Goal: Task Accomplishment & Management: Manage account settings

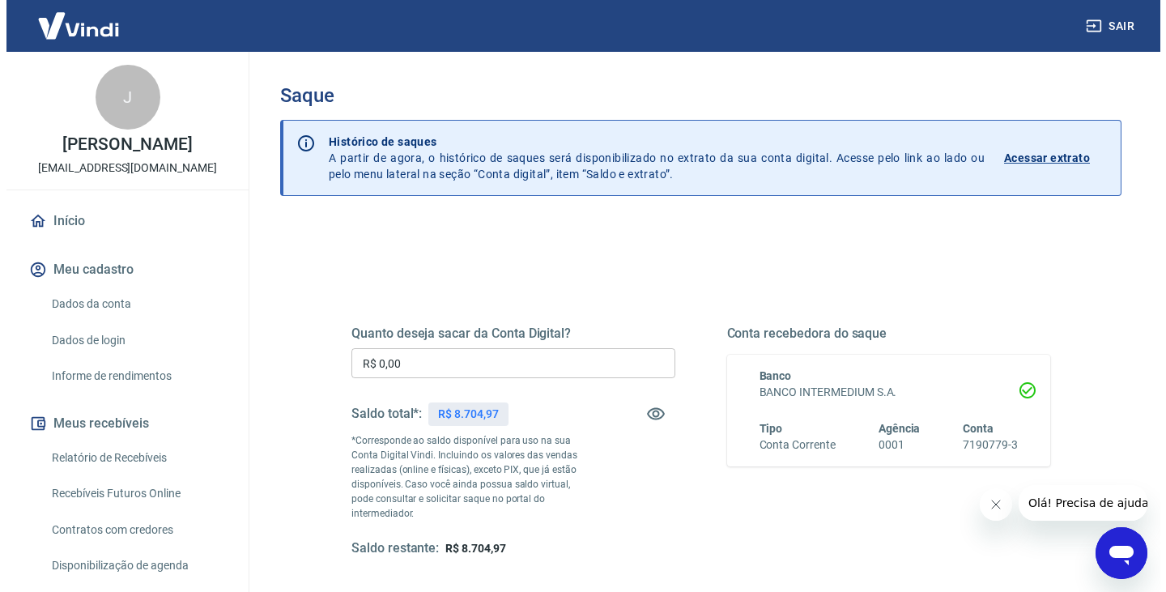
scroll to position [208, 0]
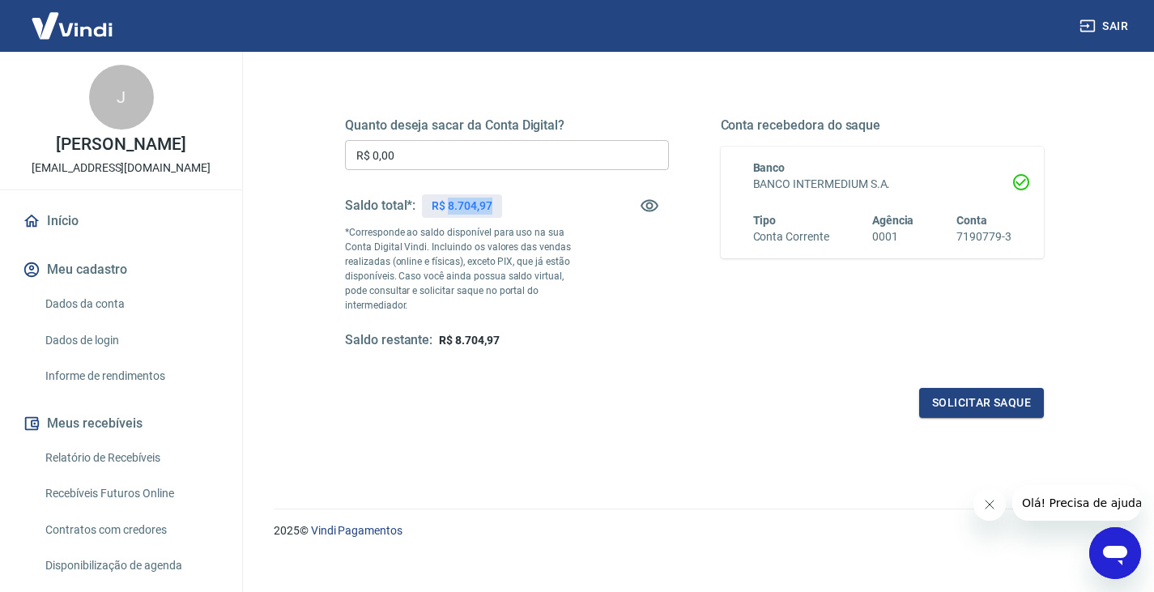
drag, startPoint x: 448, startPoint y: 206, endPoint x: 497, endPoint y: 206, distance: 49.4
click at [497, 206] on div "R$ 8.704,97" at bounding box center [461, 205] width 79 height 23
copy p "8.704,97"
drag, startPoint x: 538, startPoint y: 131, endPoint x: 542, endPoint y: 161, distance: 30.3
click at [542, 161] on div "Quanto deseja sacar da Conta Digital? R$ 0,00 ​ Saldo total*: R$ 8.704,97 *Corr…" at bounding box center [507, 233] width 324 height 232
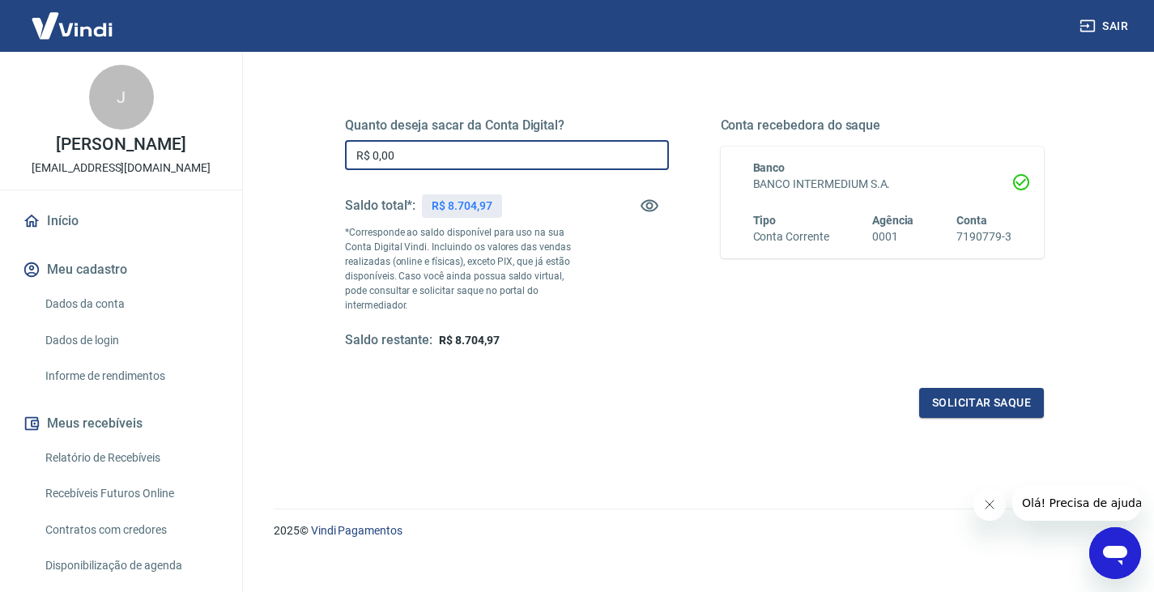
click at [542, 161] on input "R$ 0,00" at bounding box center [507, 155] width 324 height 30
paste input "8.704,97"
type input "R$ 8.704,97"
click at [977, 397] on button "Solicitar saque" at bounding box center [981, 403] width 125 height 30
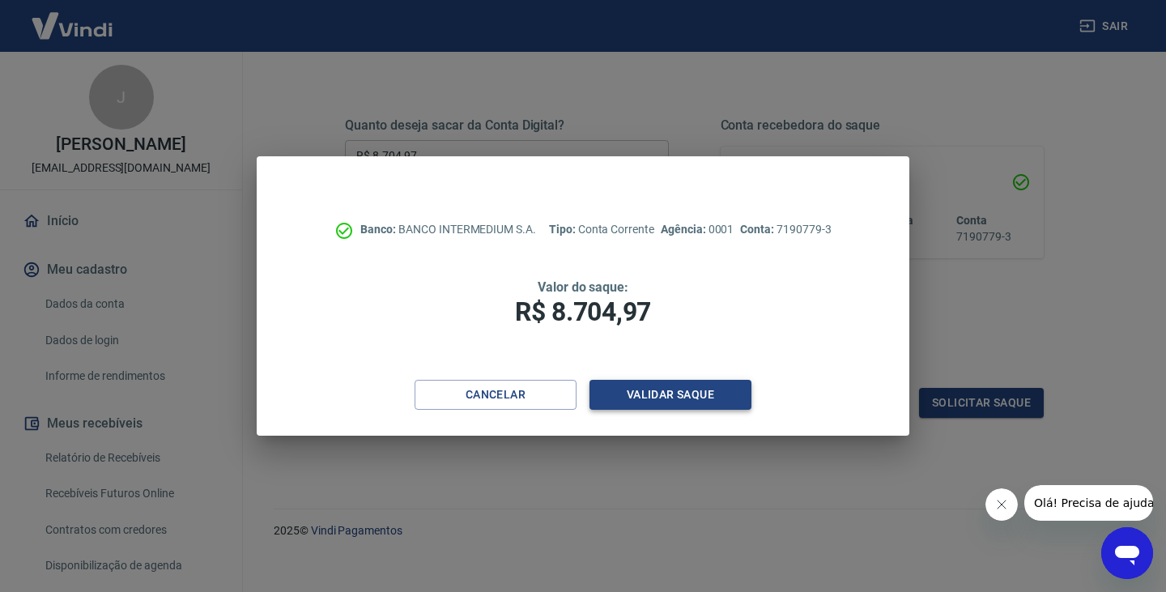
click at [719, 398] on button "Validar saque" at bounding box center [670, 395] width 162 height 30
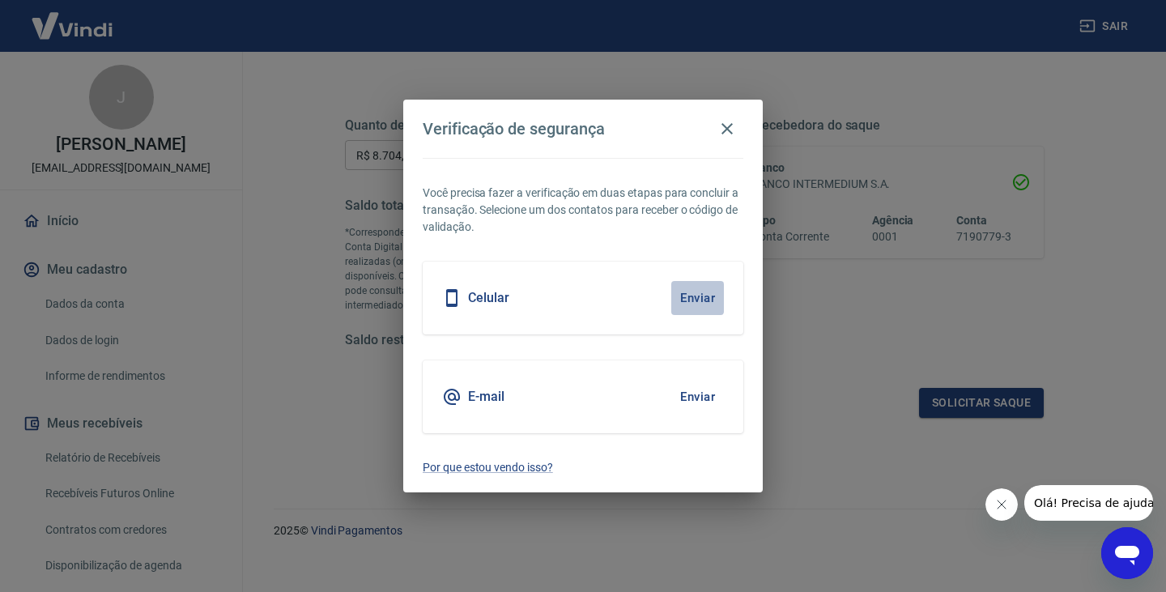
click at [702, 300] on button "Enviar" at bounding box center [697, 298] width 53 height 34
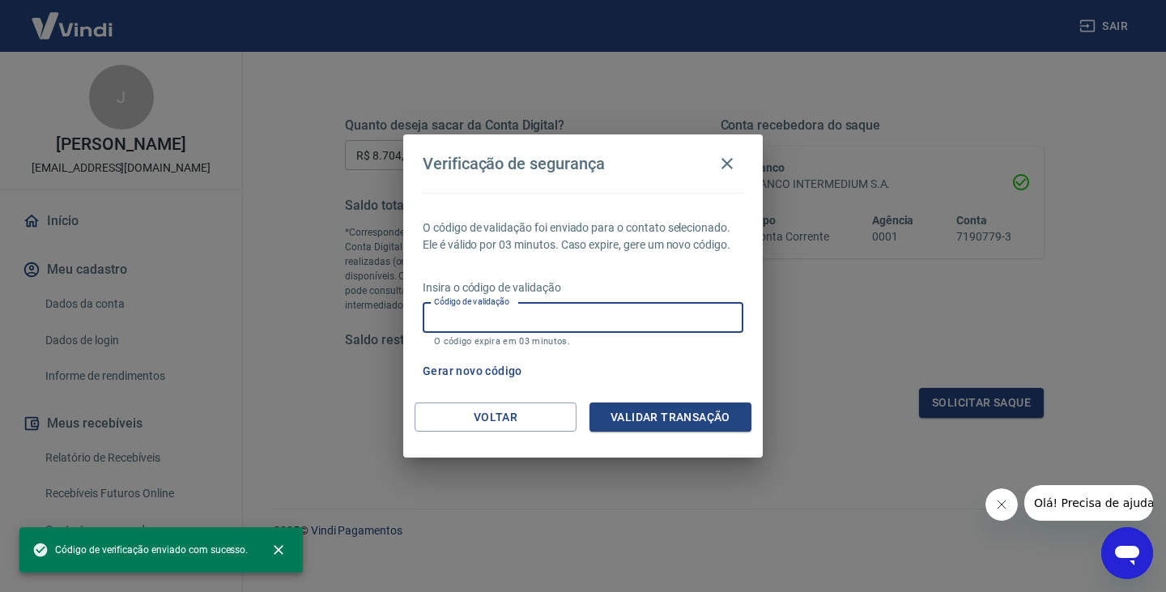
click at [675, 312] on input "Código de validação" at bounding box center [583, 318] width 321 height 30
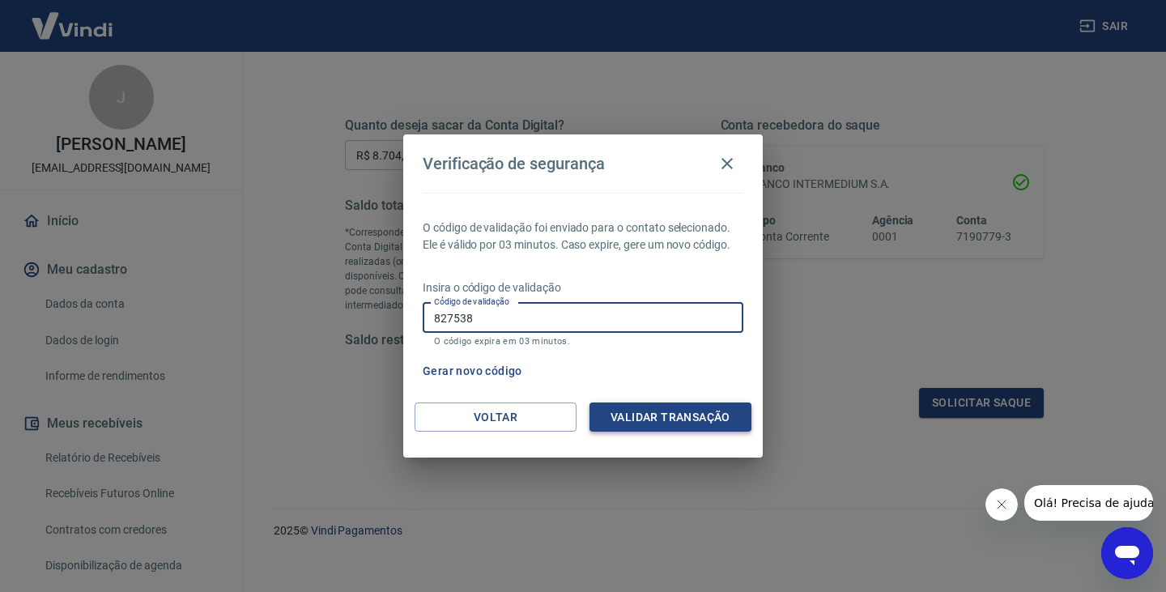
type input "827538"
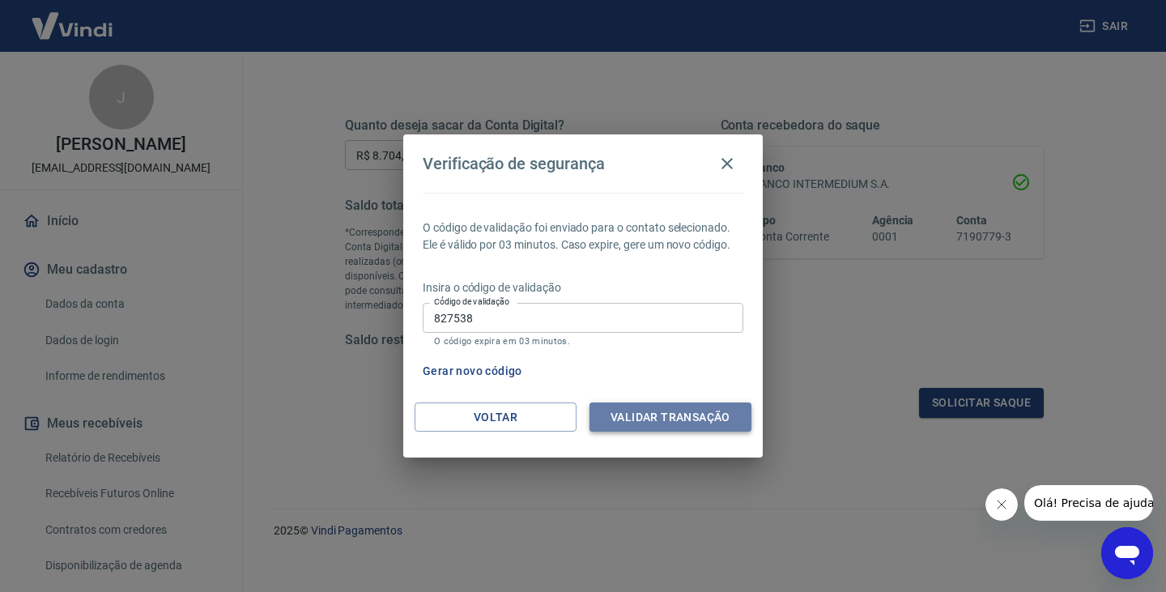
click at [687, 408] on button "Validar transação" at bounding box center [670, 417] width 162 height 30
